Goal: Find specific page/section: Find specific page/section

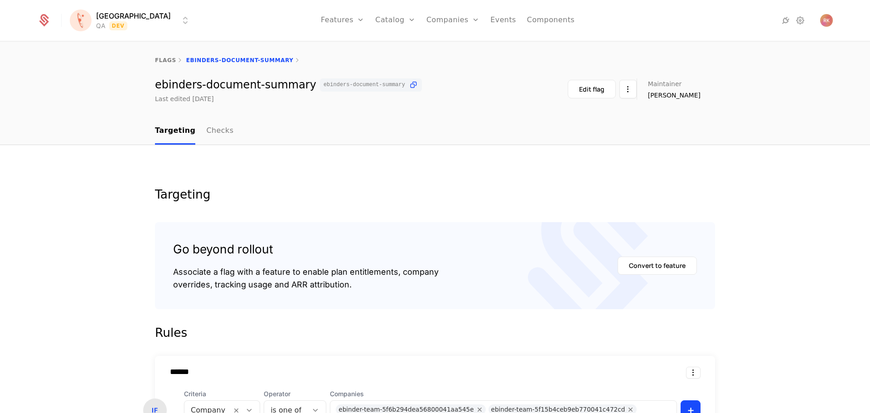
click at [111, 137] on div "Targeting Checks" at bounding box center [435, 131] width 870 height 27
click at [256, 136] on nav "Targeting Checks" at bounding box center [435, 131] width 560 height 27
click at [54, 144] on div "Targeting Checks" at bounding box center [435, 131] width 870 height 27
click at [59, 144] on div "Targeting Checks" at bounding box center [435, 131] width 870 height 27
click at [57, 146] on div "Targeting Go beyond rollout Associate a flag with a feature to enable plan enti…" at bounding box center [435, 420] width 870 height 550
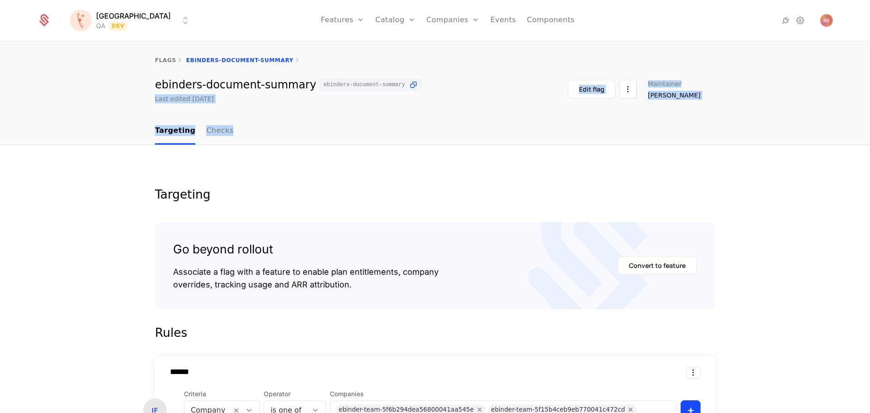
drag, startPoint x: 53, startPoint y: 113, endPoint x: 96, endPoint y: 156, distance: 60.6
click at [86, 157] on div "flags ebinders-document-summary ebinders-document-summary ebinders-document-sum…" at bounding box center [435, 227] width 870 height 371
click at [61, 104] on div "flags ebinders-document-summary ebinders-document-summary ebinders-document-sum…" at bounding box center [435, 80] width 870 height 76
click at [33, 121] on div "Targeting Checks" at bounding box center [435, 131] width 870 height 27
drag, startPoint x: 48, startPoint y: 94, endPoint x: 44, endPoint y: 99, distance: 6.1
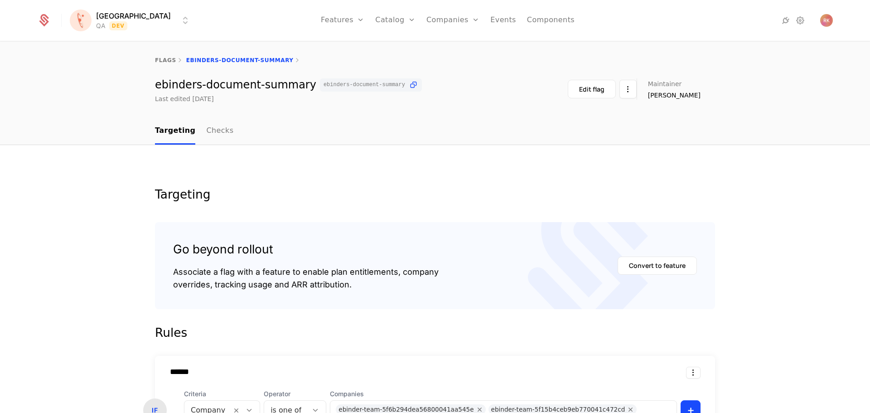
click at [48, 95] on div "[PERSON_NAME]-document-summary [PERSON_NAME]-document-summary Last edited [DATE…" at bounding box center [435, 90] width 870 height 25
click at [44, 99] on div "[PERSON_NAME]-document-summary [PERSON_NAME]-document-summary Last edited [DATE…" at bounding box center [435, 90] width 870 height 25
click at [39, 104] on div "flags ebinders-document-summary ebinders-document-summary ebinders-document-sum…" at bounding box center [435, 80] width 870 height 76
click at [735, 46] on div "flags ebinders-document-summary" at bounding box center [435, 60] width 870 height 36
